Goal: Task Accomplishment & Management: Manage account settings

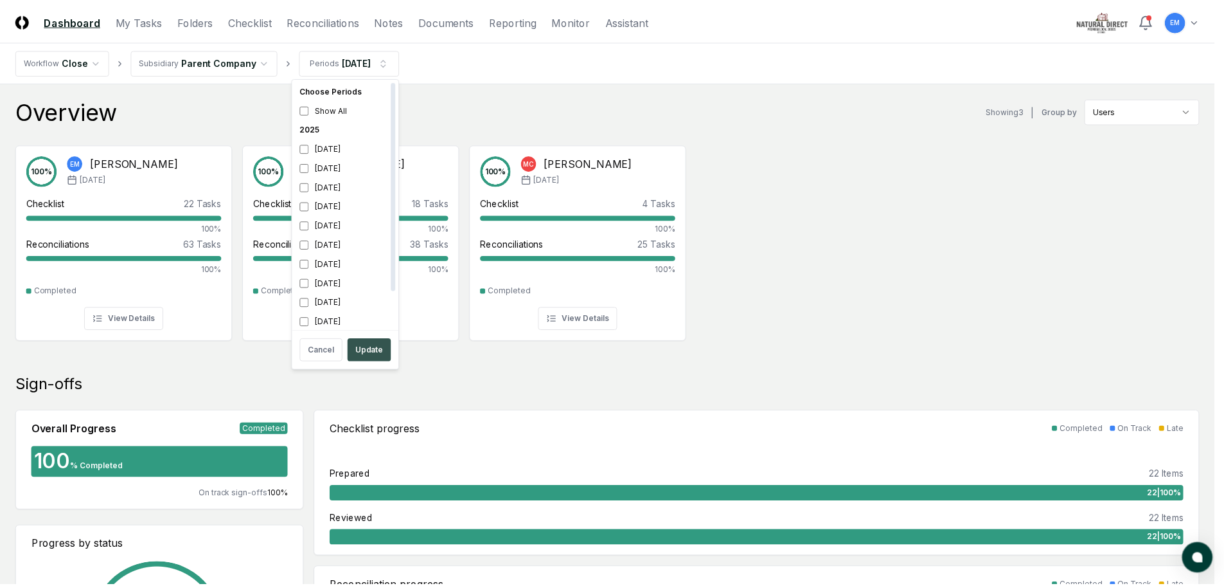
scroll to position [4, 0]
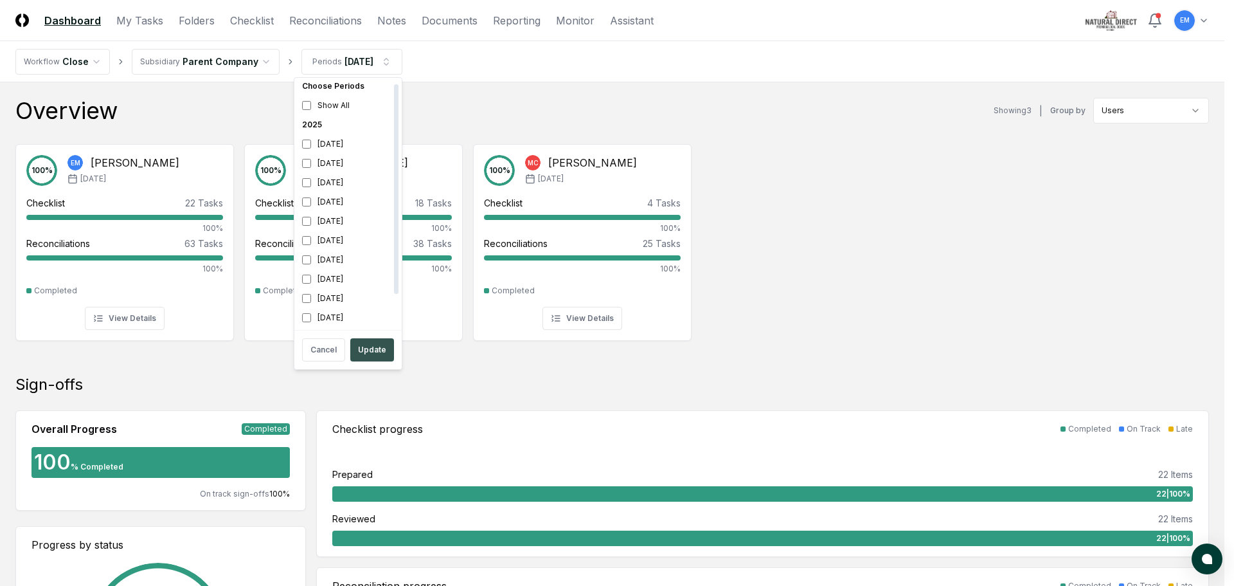
click at [373, 343] on button "Update" at bounding box center [372, 349] width 44 height 23
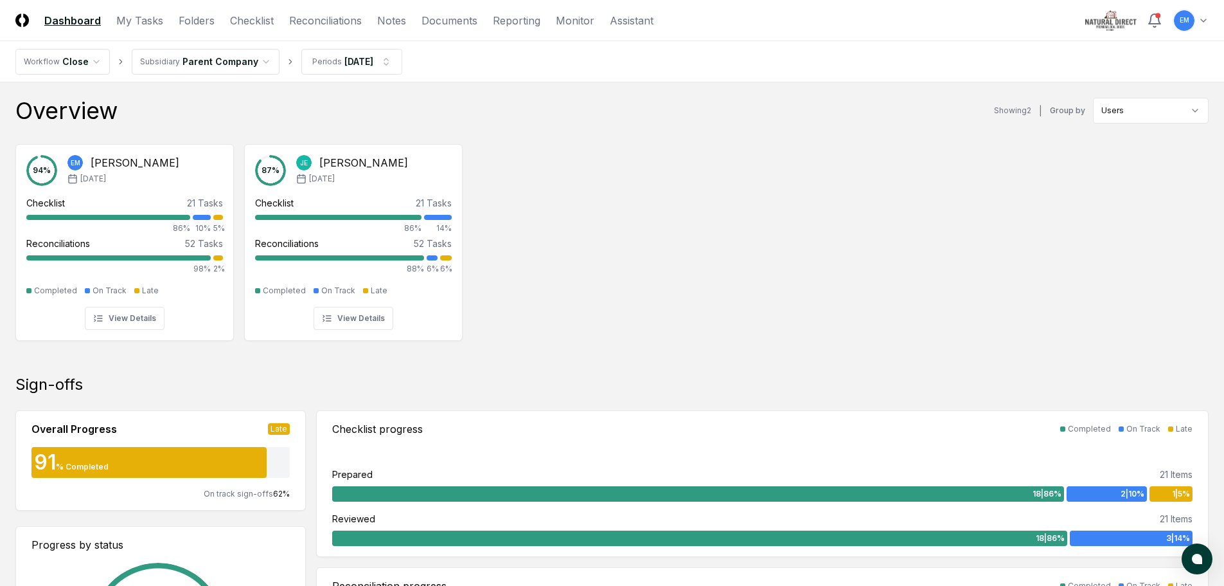
drag, startPoint x: 189, startPoint y: 21, endPoint x: 203, endPoint y: 47, distance: 29.3
click at [189, 22] on link "Folders" at bounding box center [197, 20] width 36 height 15
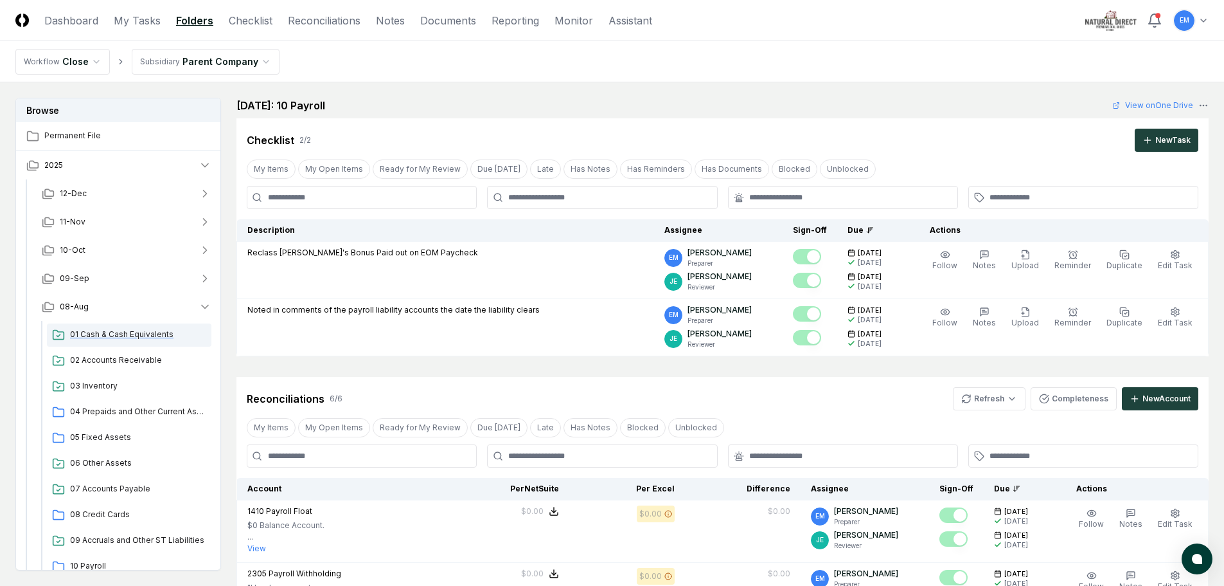
click at [82, 334] on span "01 Cash & Cash Equivalents" at bounding box center [138, 334] width 136 height 12
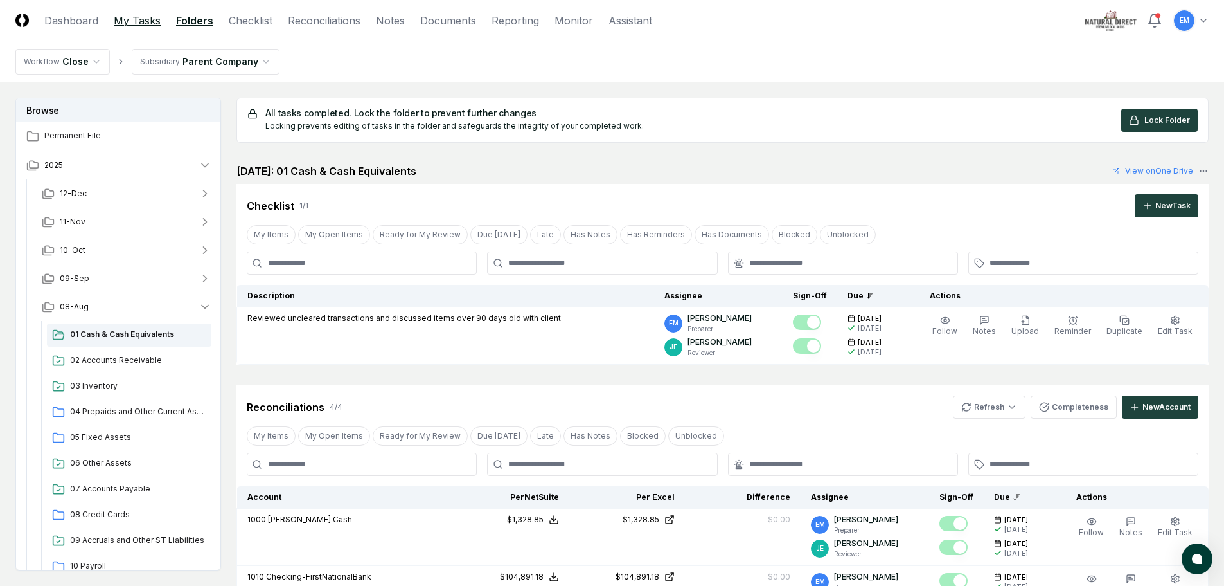
click at [140, 24] on link "My Tasks" at bounding box center [137, 20] width 47 height 15
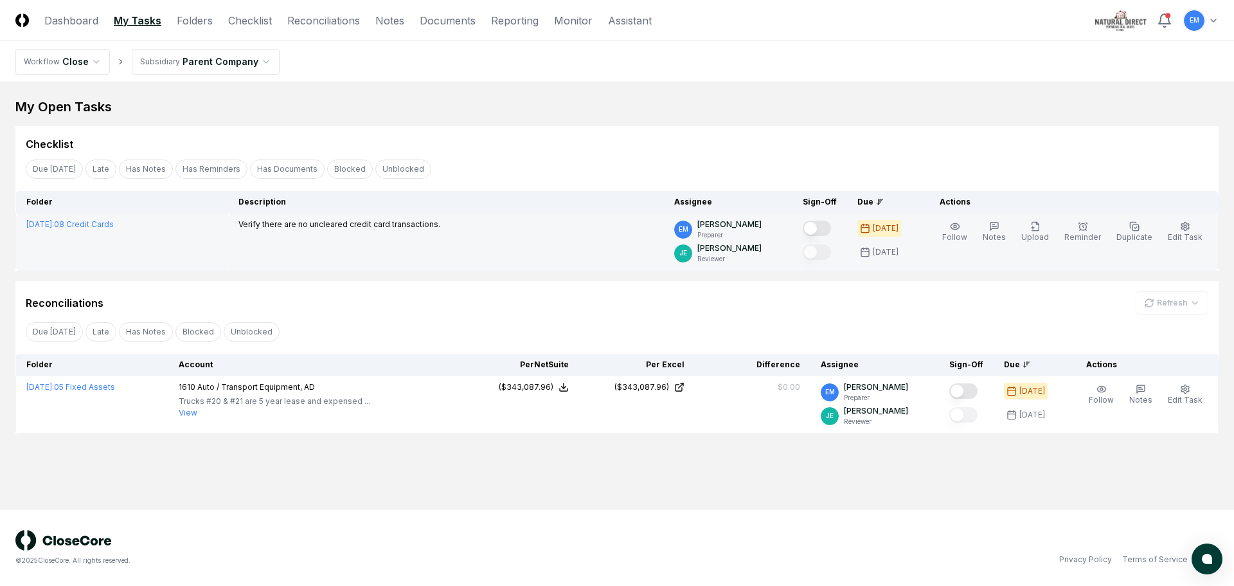
click at [831, 227] on button "Mark complete" at bounding box center [817, 227] width 28 height 15
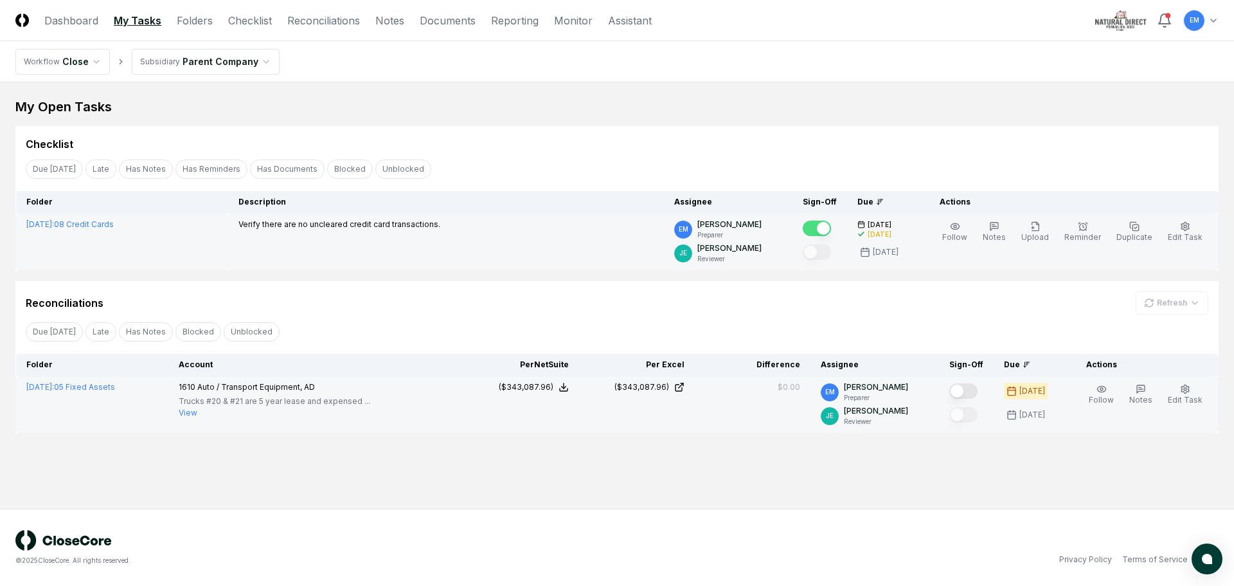
click at [978, 390] on button "Mark complete" at bounding box center [963, 390] width 28 height 15
click at [192, 22] on link "Folders" at bounding box center [195, 20] width 36 height 15
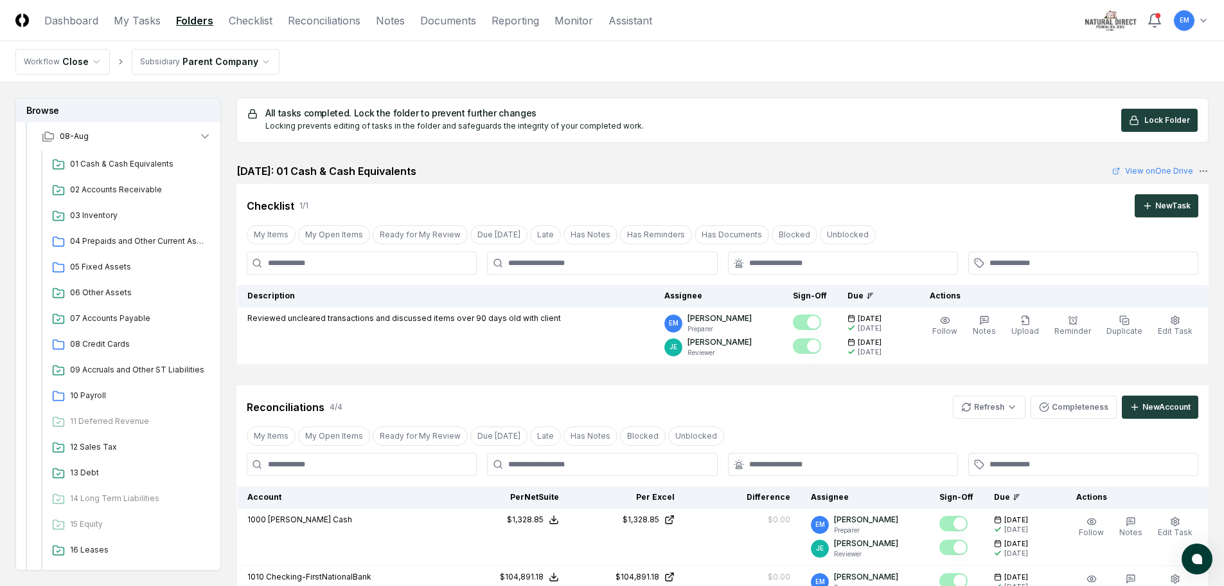
scroll to position [193, 0]
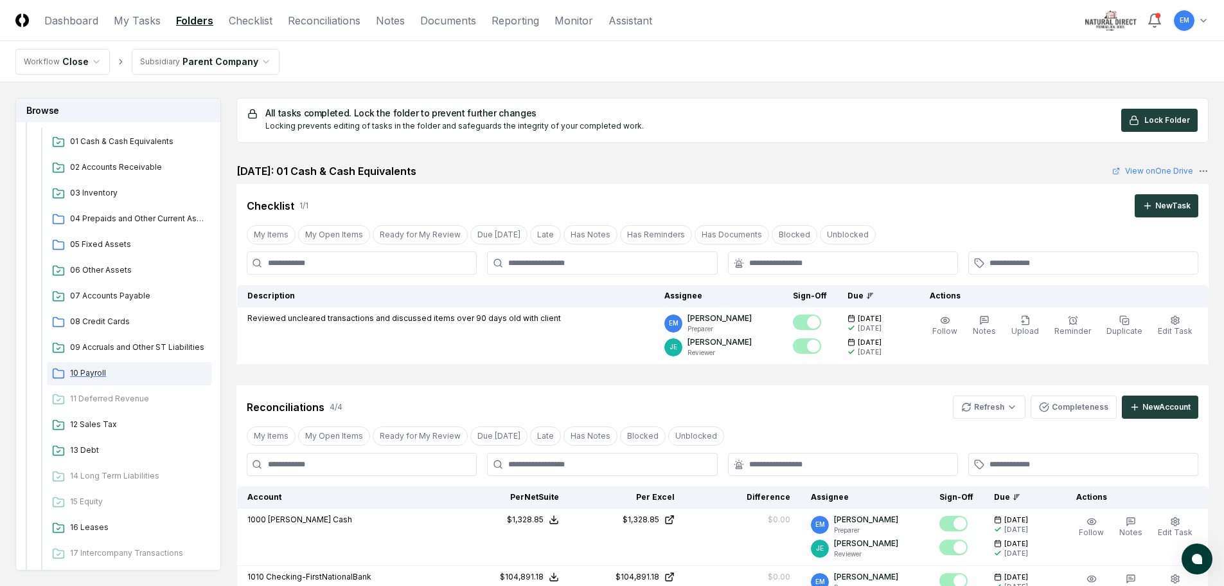
click at [96, 375] on span "10 Payroll" at bounding box center [138, 373] width 136 height 12
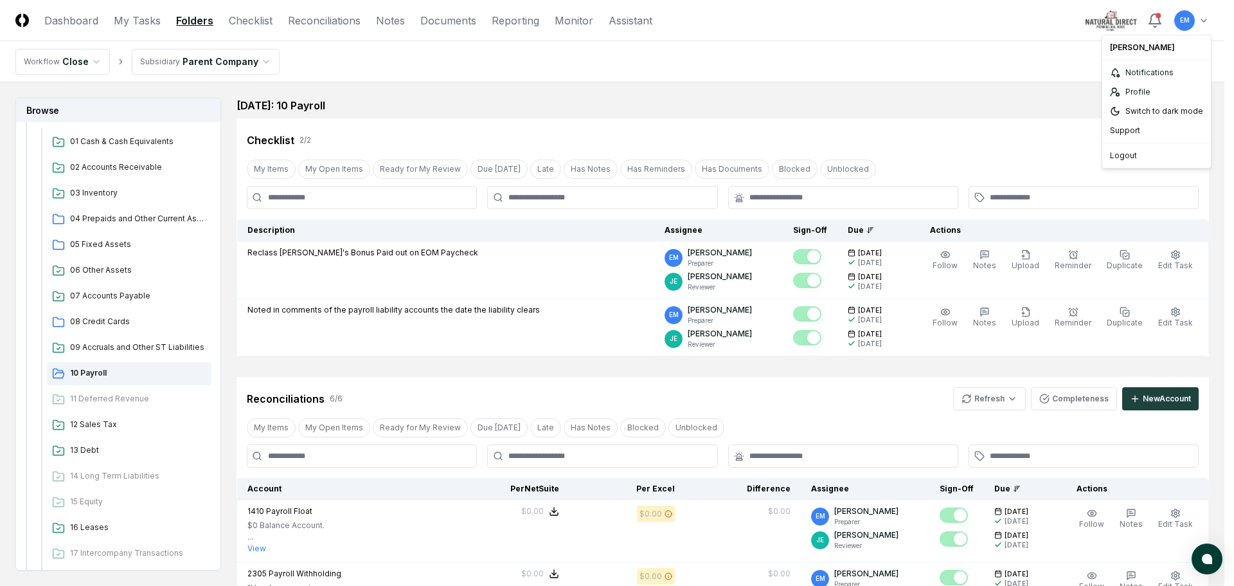
click at [1201, 24] on html "CloseCore Dashboard My Tasks Folders Checklist Reconciliations Notes Documents …" at bounding box center [617, 586] width 1234 height 1172
click at [1132, 153] on div "Logout" at bounding box center [1156, 155] width 103 height 19
